Goal: Information Seeking & Learning: Understand process/instructions

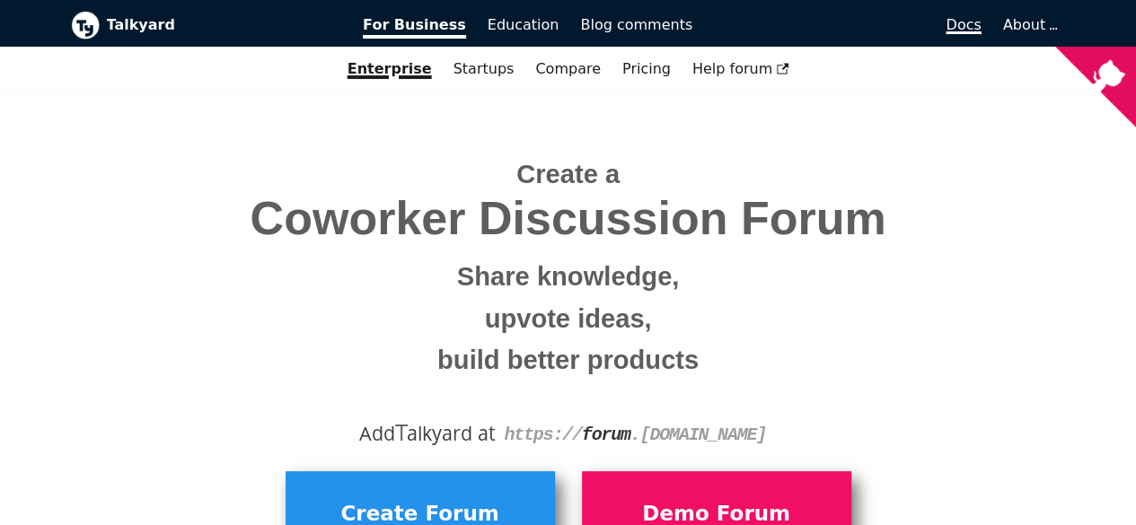
click at [979, 28] on span "Docs" at bounding box center [963, 24] width 35 height 17
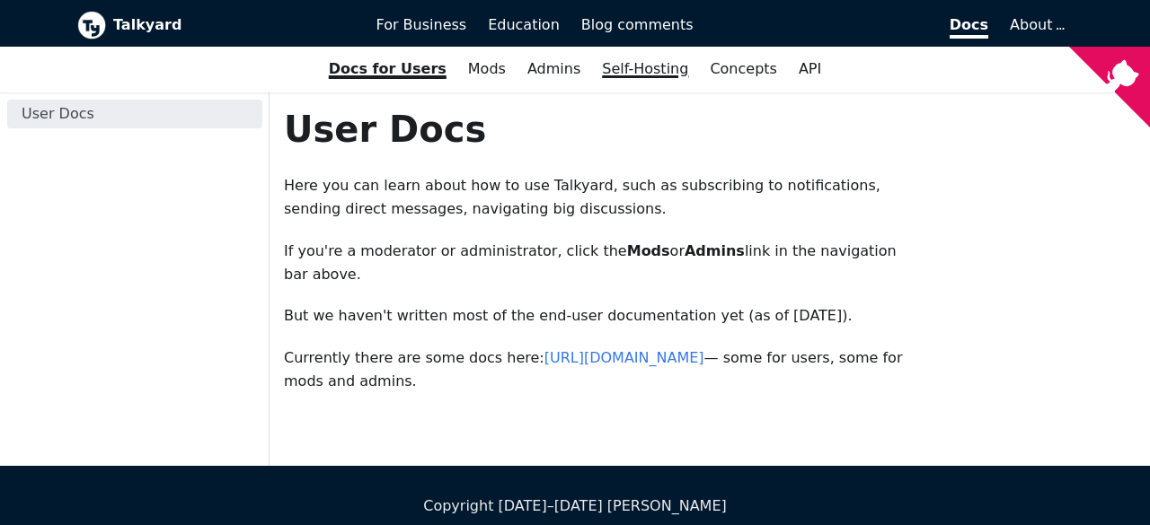
click at [641, 70] on link "Self-Hosting" at bounding box center [645, 69] width 108 height 31
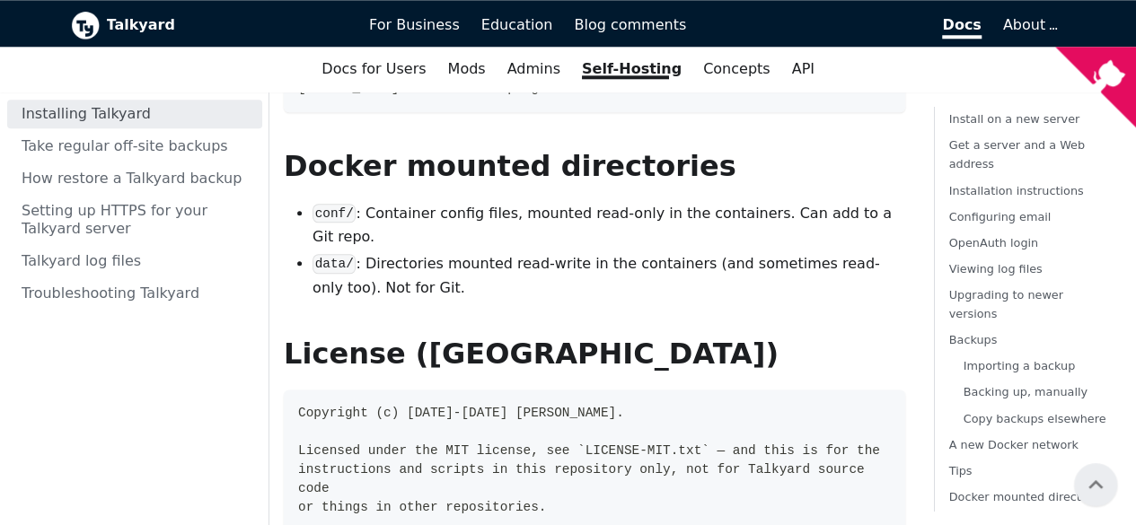
scroll to position [7486, 0]
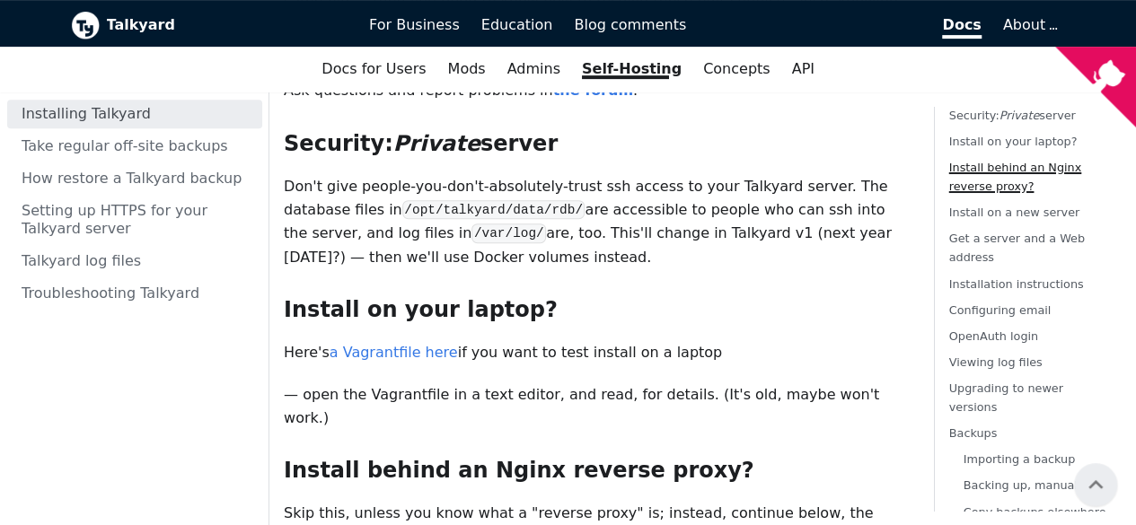
scroll to position [0, 0]
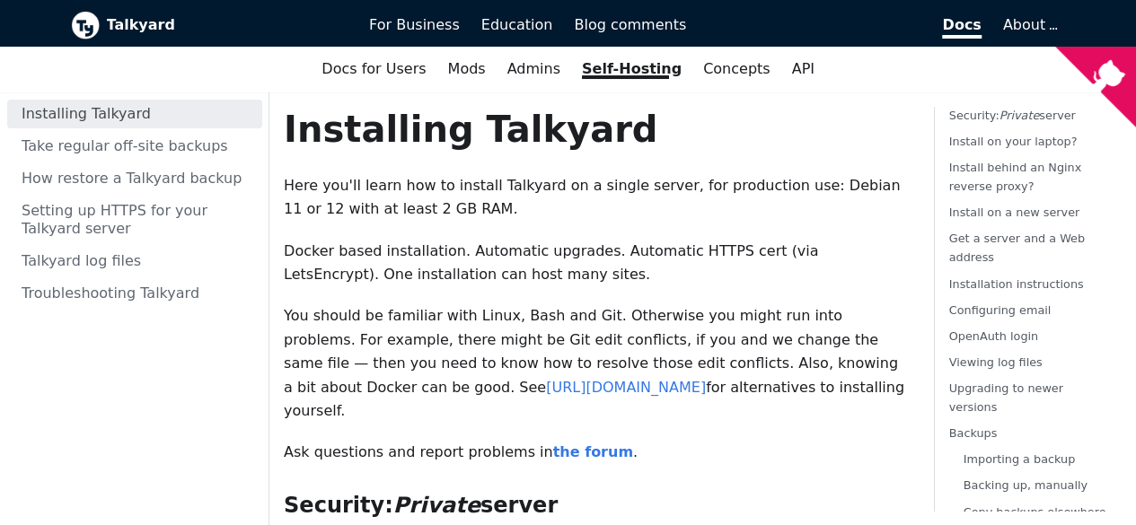
click at [622, 267] on p "Docker based installation. Automatic upgrades. Automatic HTTPS cert (via LetsEn…" at bounding box center [595, 264] width 622 height 48
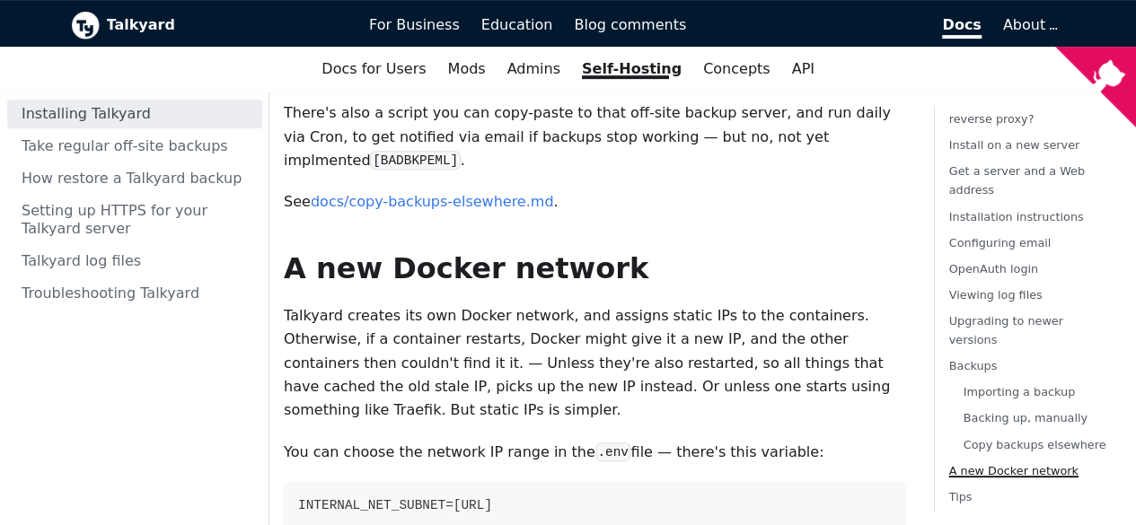
scroll to position [7516, 0]
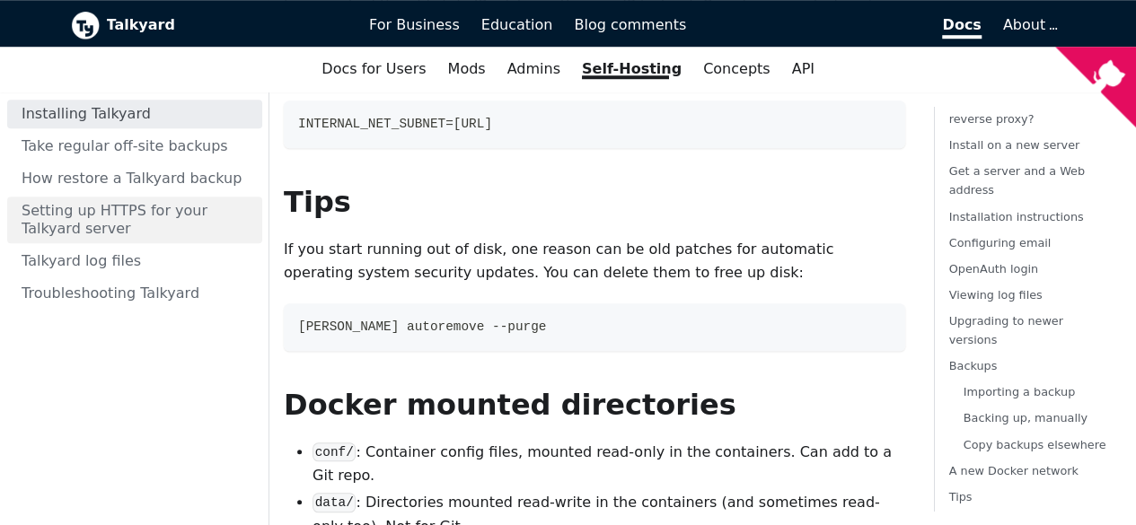
click at [101, 215] on link "Setting up HTTPS for your Talkyard server" at bounding box center [134, 220] width 255 height 47
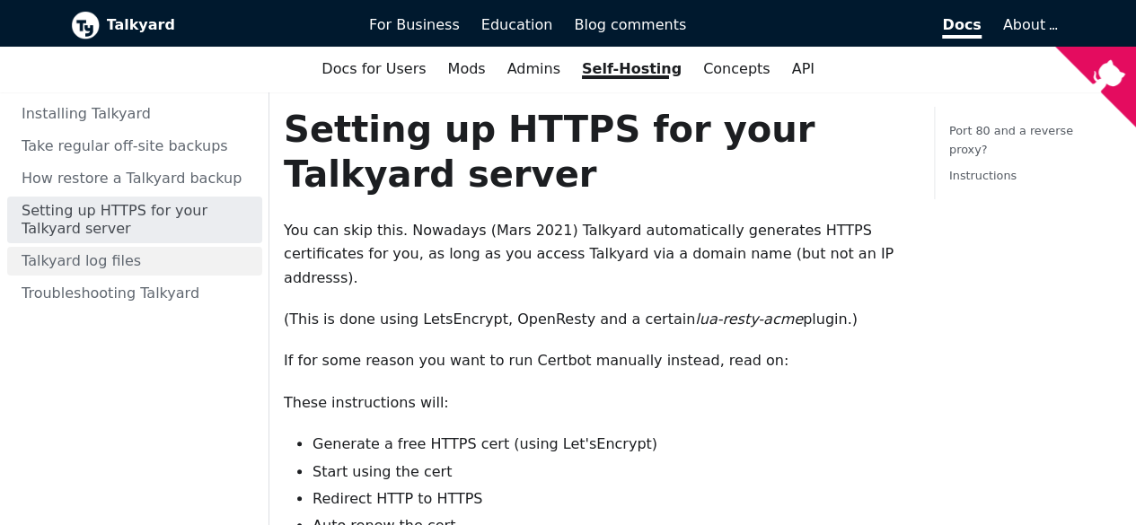
click at [81, 259] on link "Talkyard log files" at bounding box center [134, 261] width 255 height 29
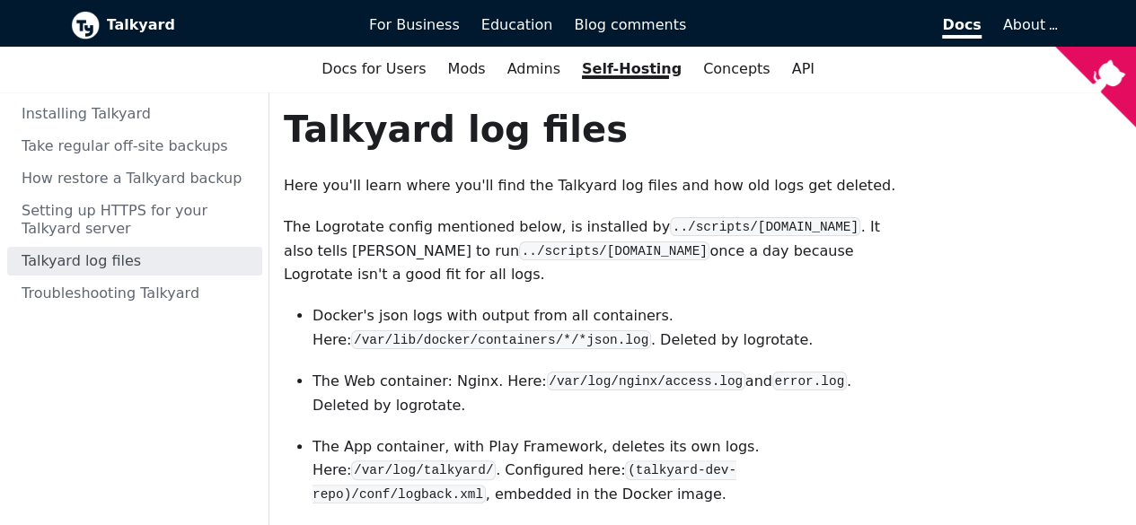
click at [738, 308] on p "Docker's json logs with output from all containers. Here: /var/lib/docker/conta…" at bounding box center [609, 328] width 593 height 48
click at [63, 110] on link "Installing Talkyard" at bounding box center [134, 114] width 255 height 29
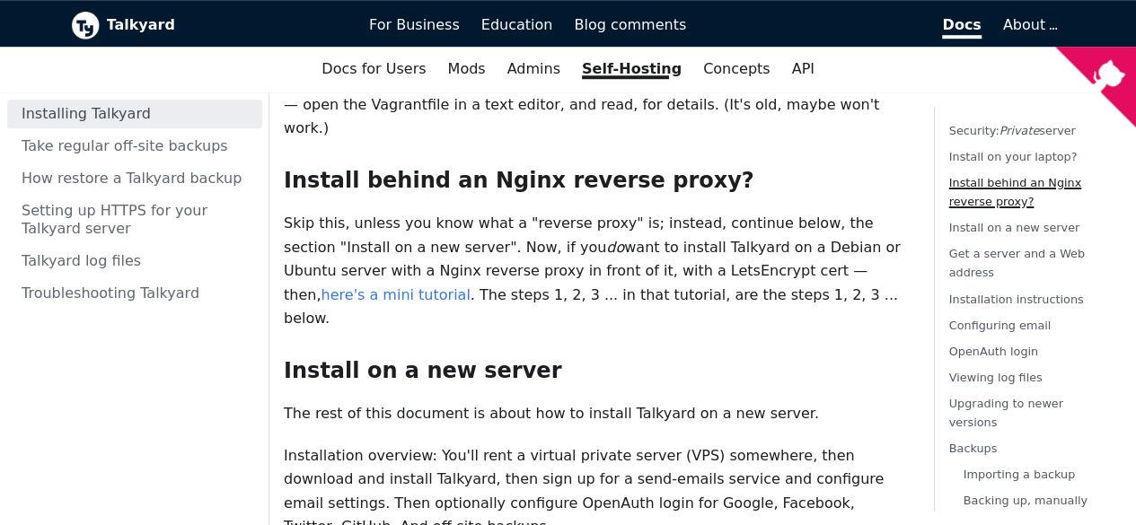
scroll to position [719, 0]
